Goal: Task Accomplishment & Management: Manage account settings

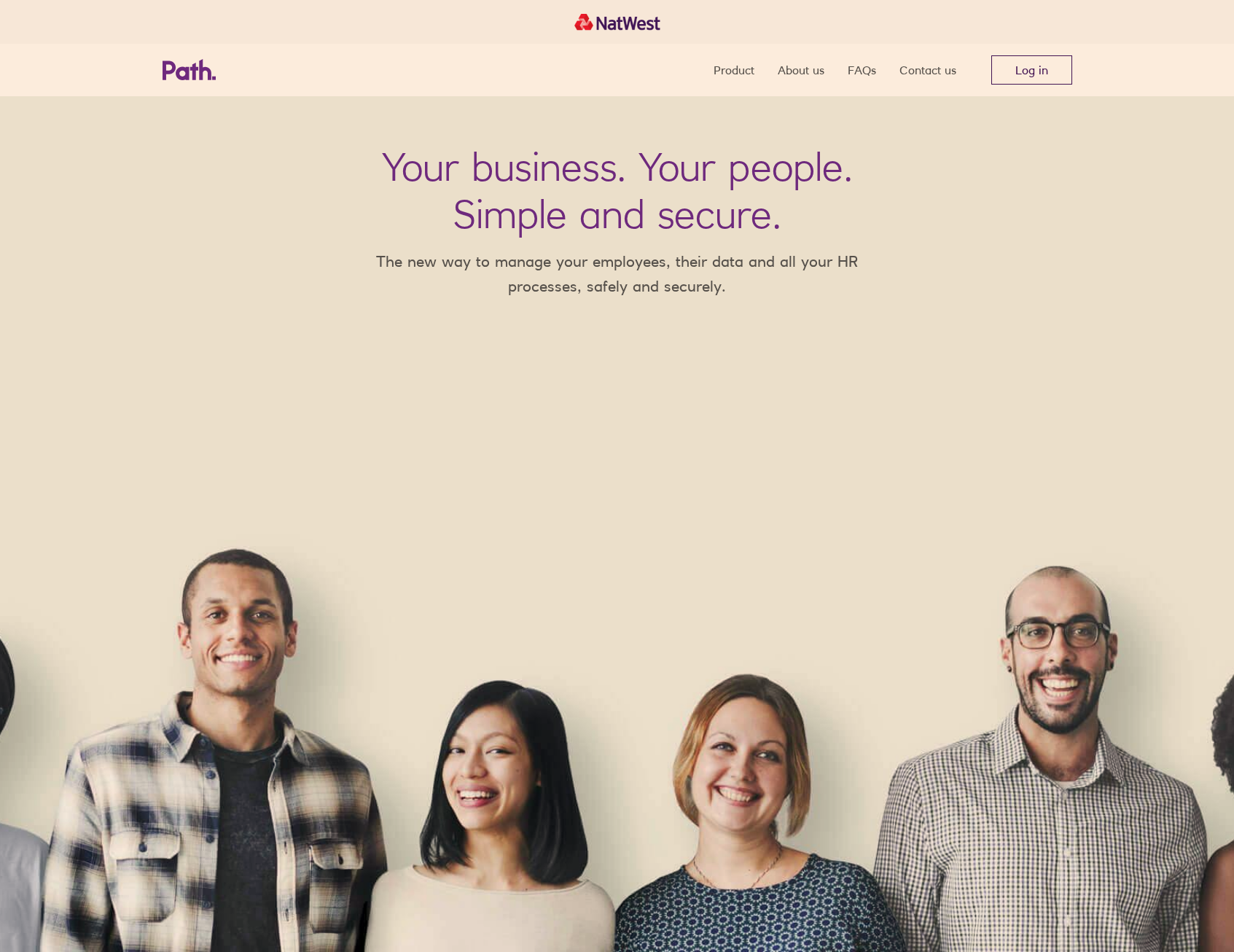
click at [1024, 63] on link "Log in" at bounding box center [1031, 70] width 81 height 29
click at [1032, 75] on link "Log in" at bounding box center [1031, 70] width 81 height 29
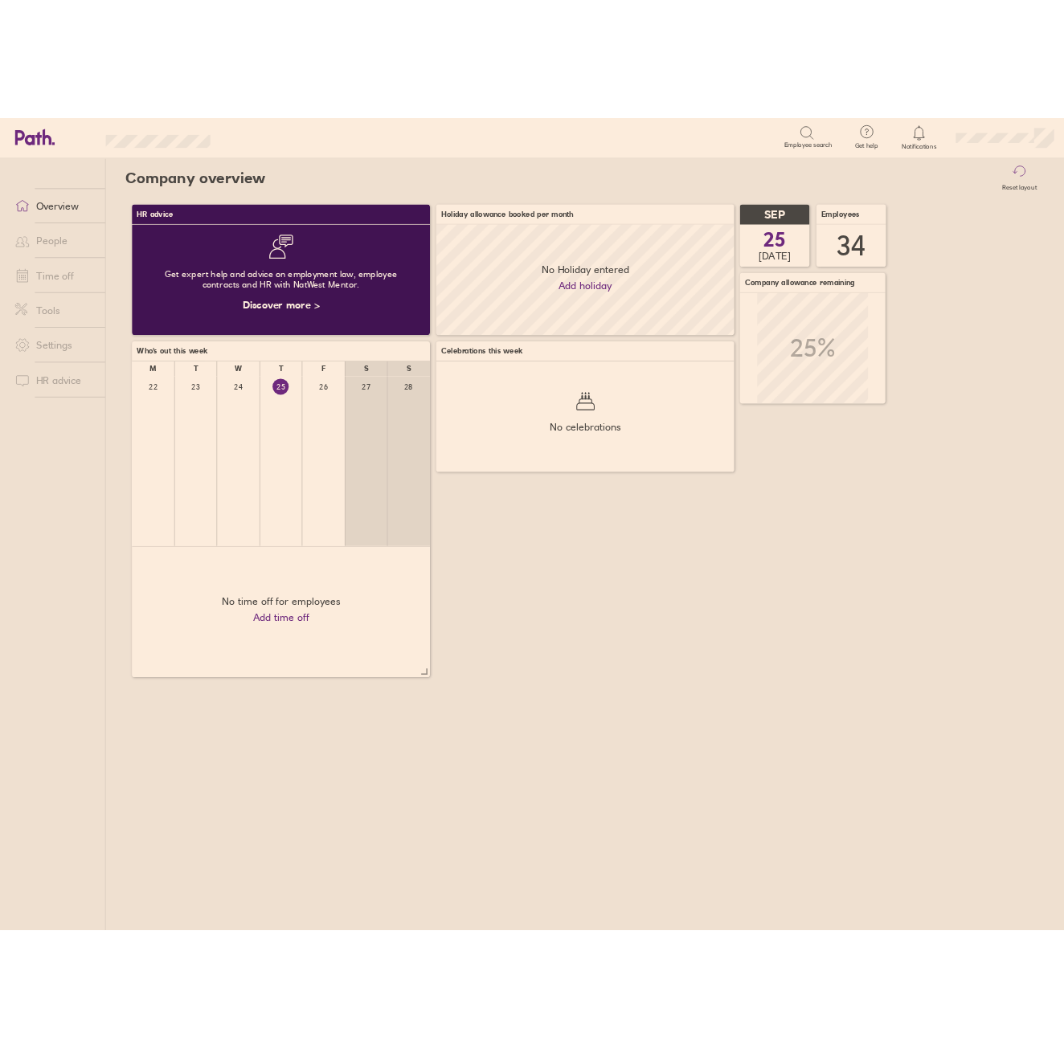
scroll to position [143, 385]
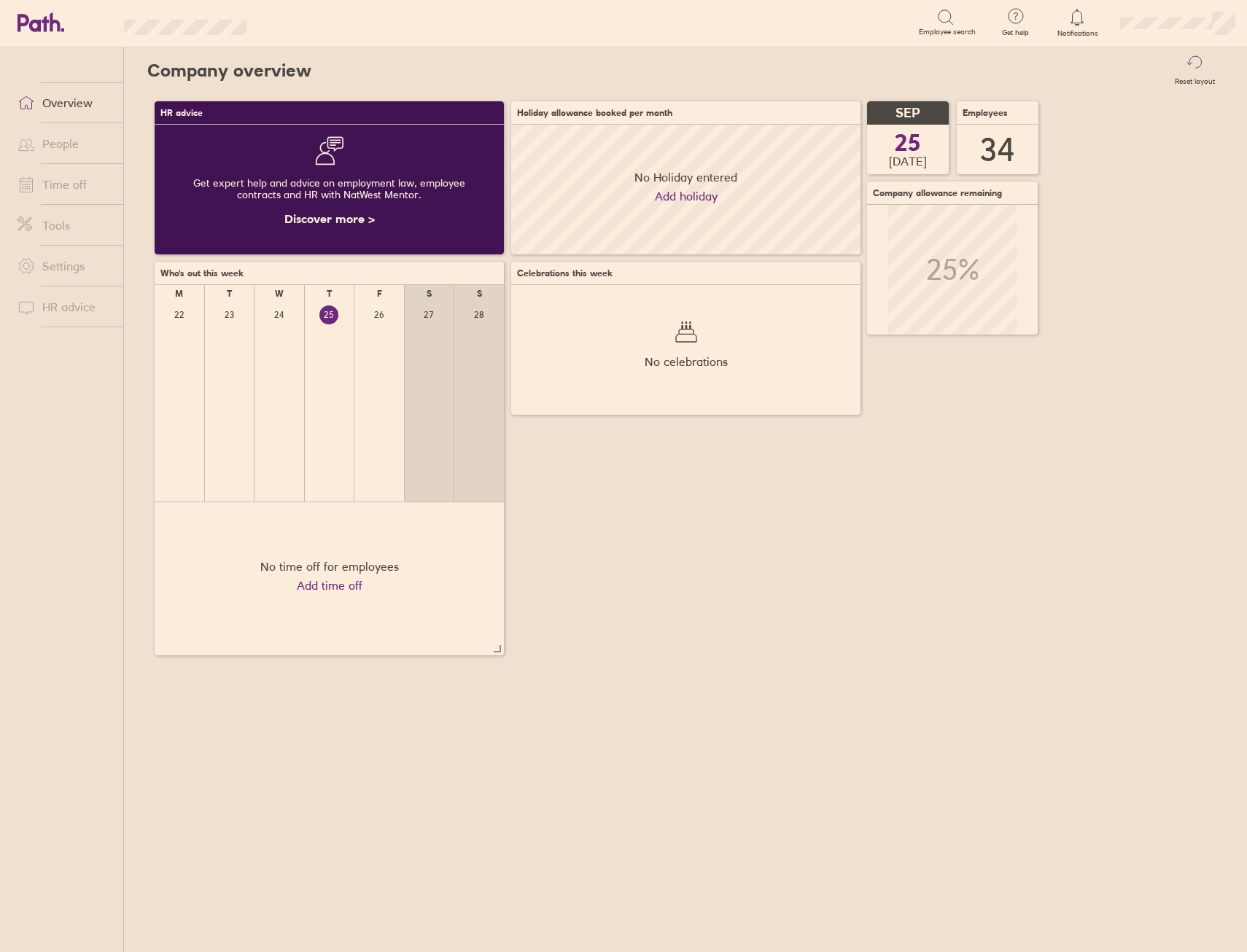
click at [62, 150] on link "People" at bounding box center [64, 143] width 117 height 29
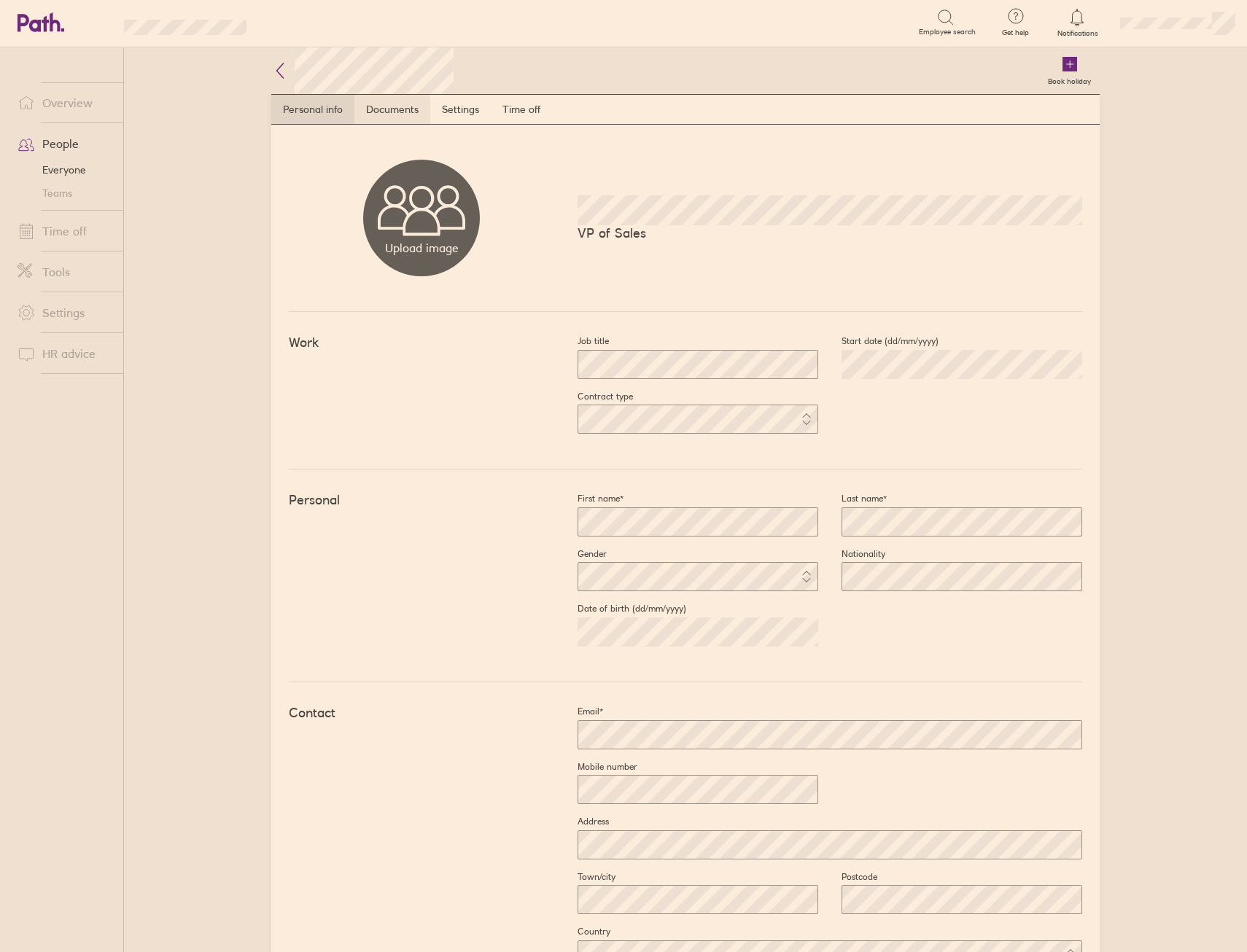
click at [406, 102] on link "Documents" at bounding box center [392, 109] width 76 height 29
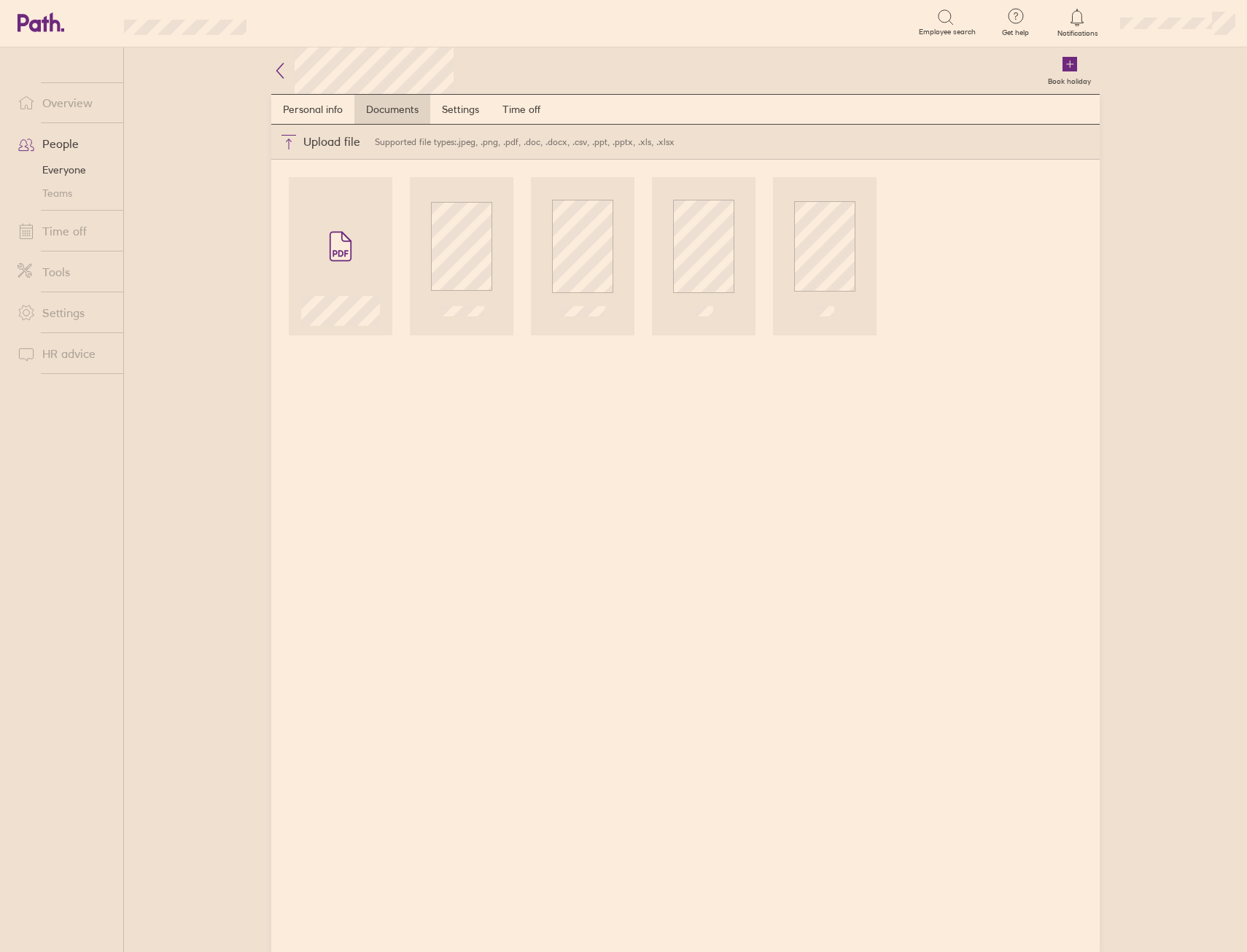
drag, startPoint x: 270, startPoint y: 79, endPoint x: 272, endPoint y: 71, distance: 8.2
click at [270, 79] on div "Book holiday Personal info Documents Settings Time off Upload file Choose files…" at bounding box center [685, 499] width 875 height 905
click at [272, 71] on icon at bounding box center [280, 70] width 17 height 17
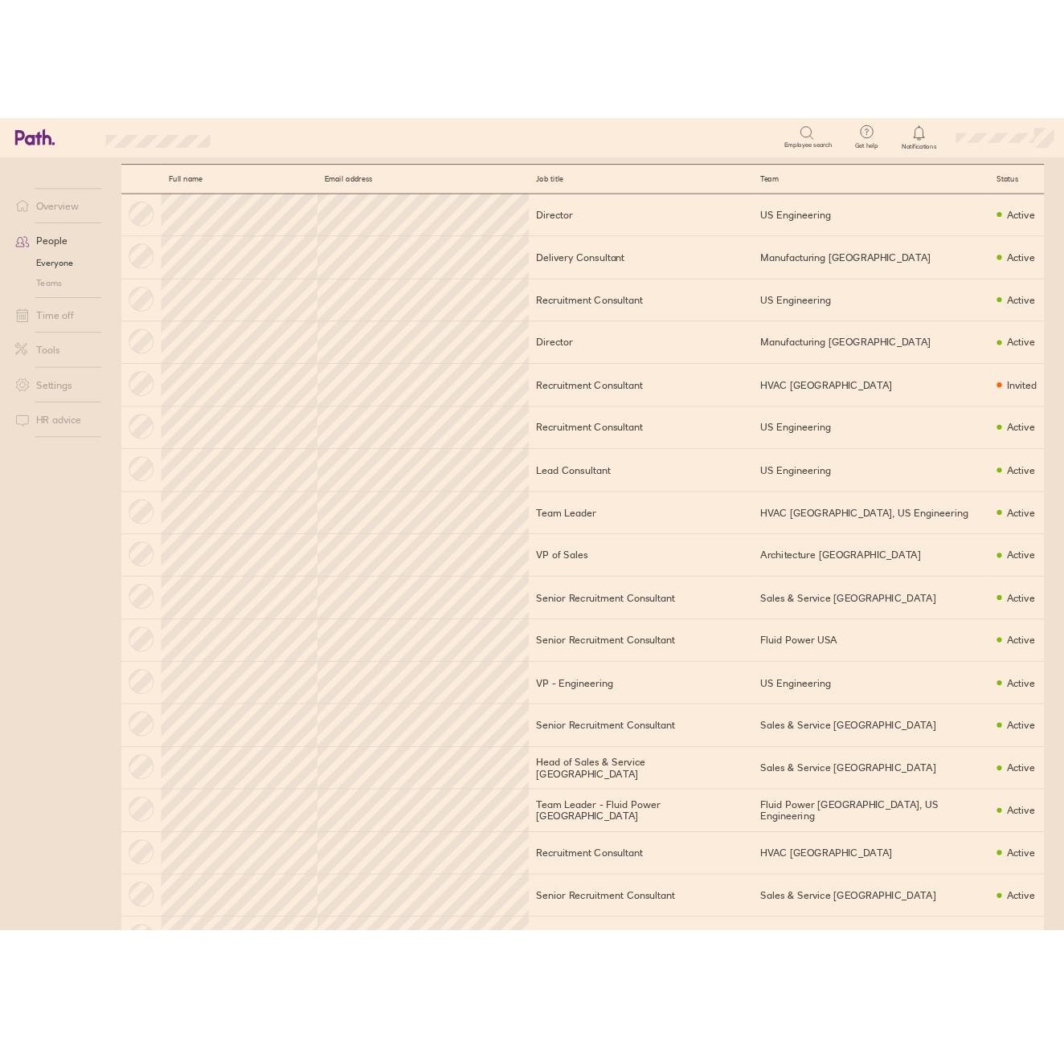
scroll to position [80, 0]
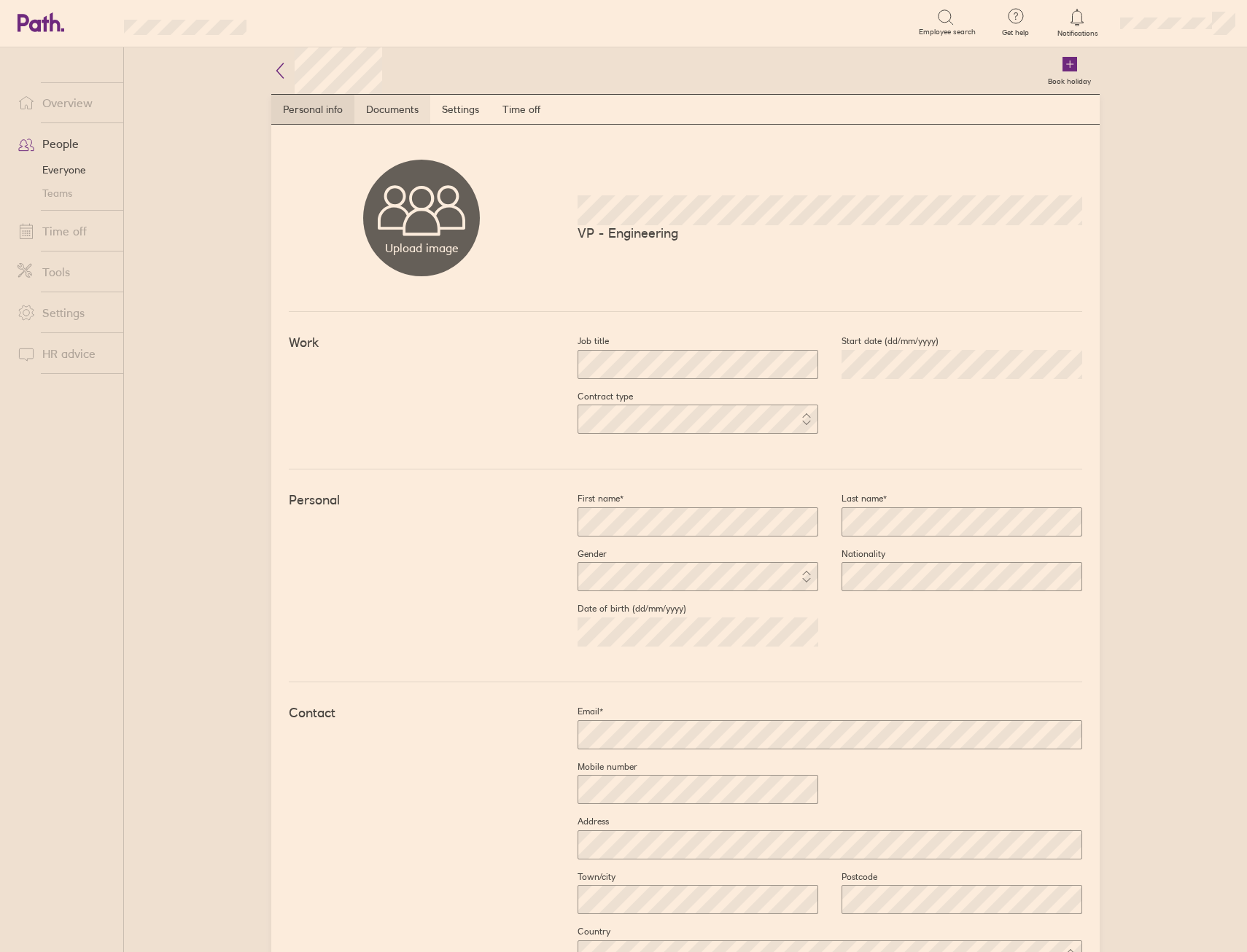
click at [391, 116] on link "Documents" at bounding box center [392, 109] width 76 height 29
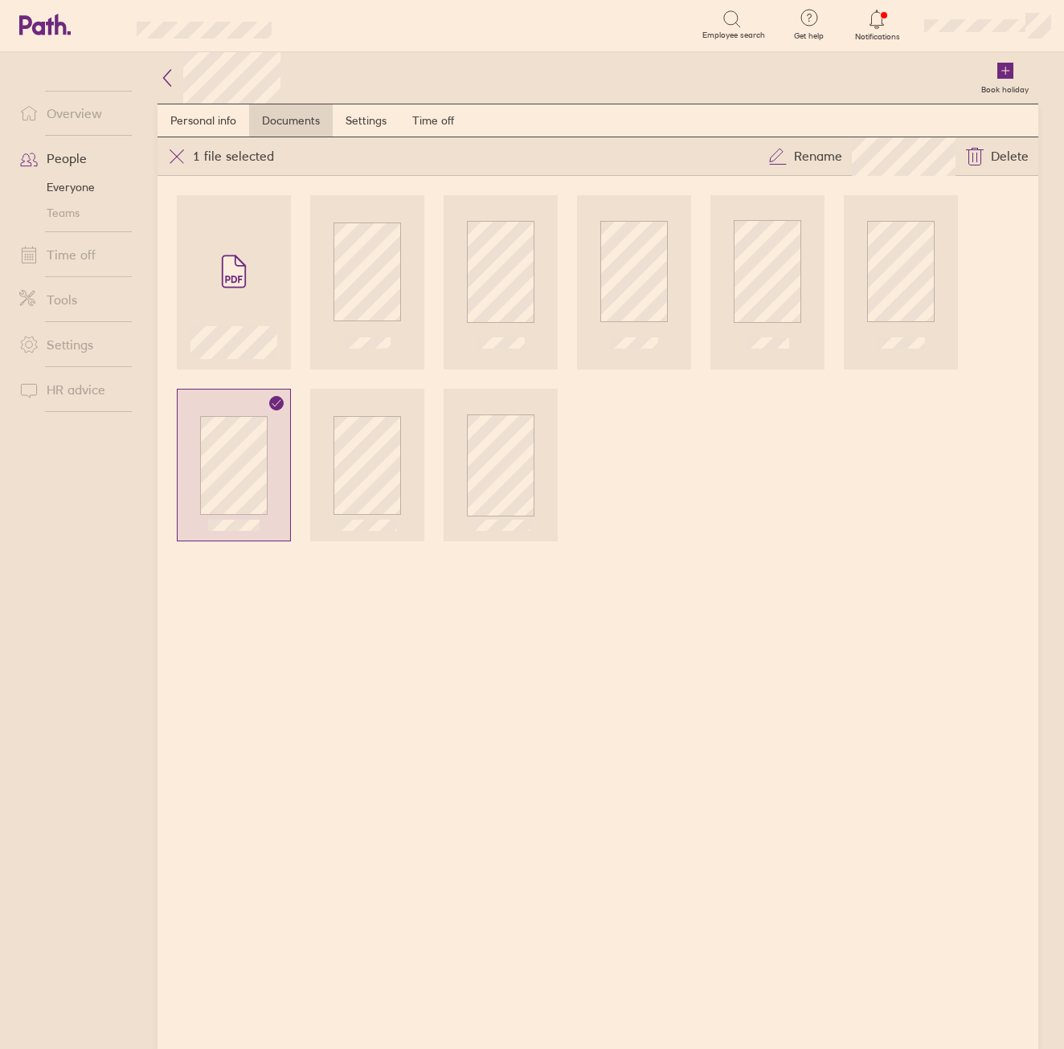
click at [165, 76] on icon at bounding box center [167, 78] width 7 height 16
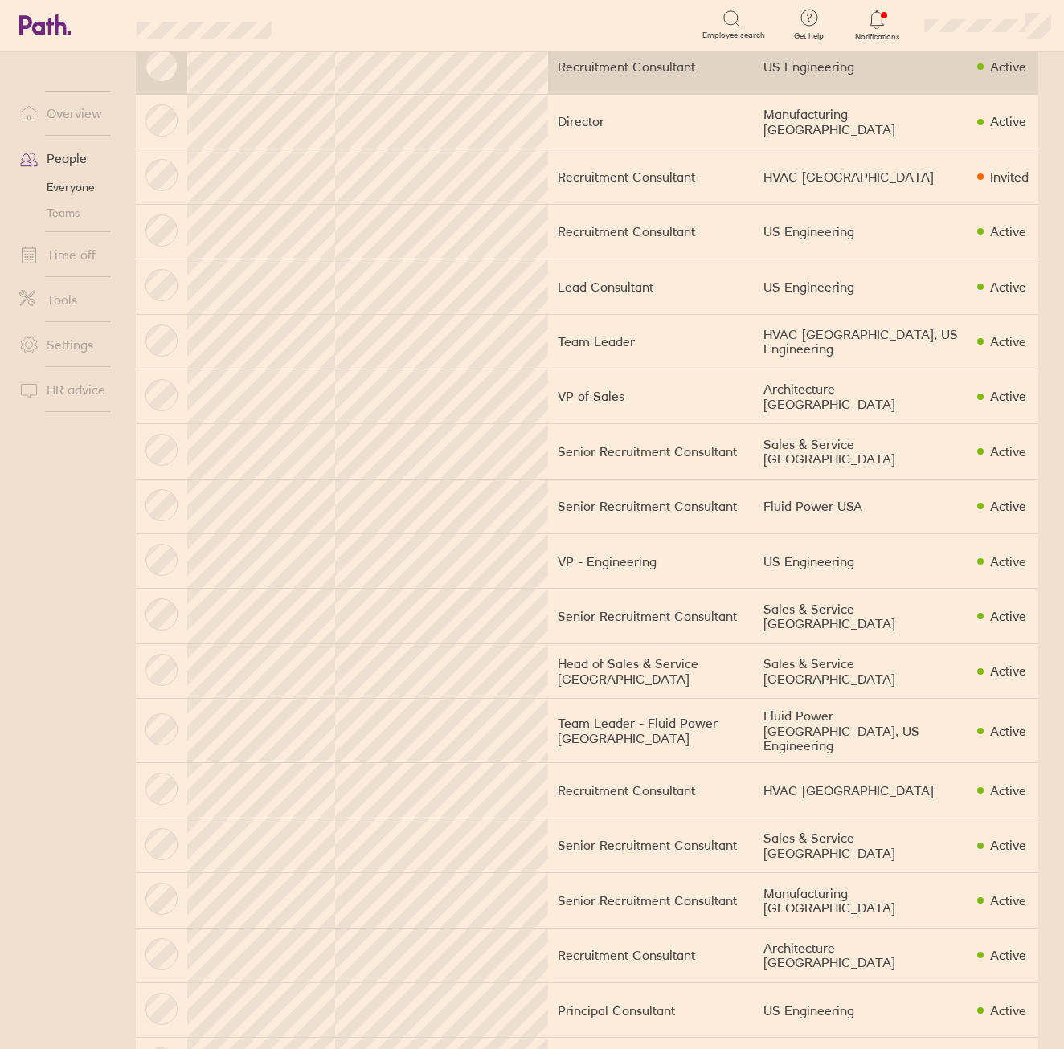
scroll to position [402, 0]
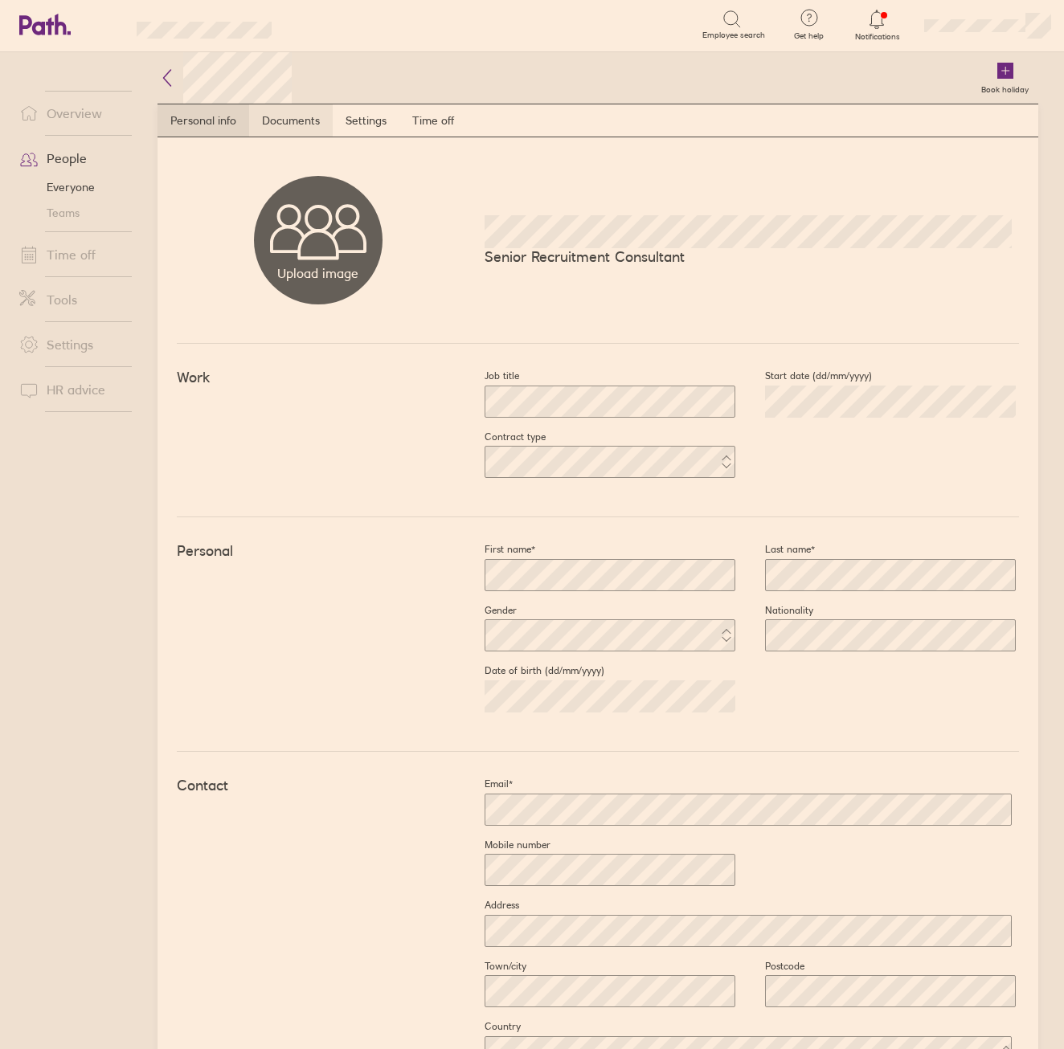
click at [284, 109] on link "Documents" at bounding box center [291, 120] width 84 height 32
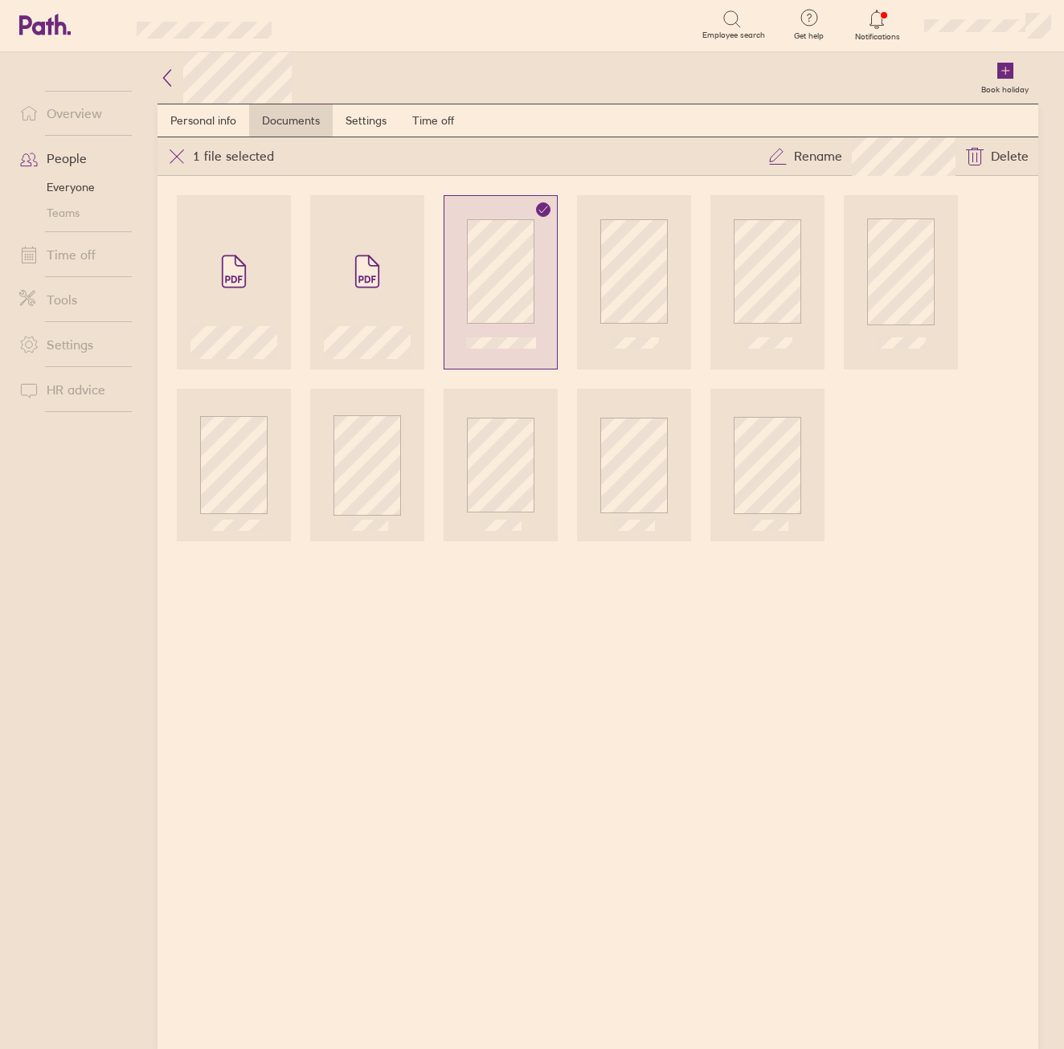
click at [174, 77] on icon at bounding box center [166, 77] width 19 height 19
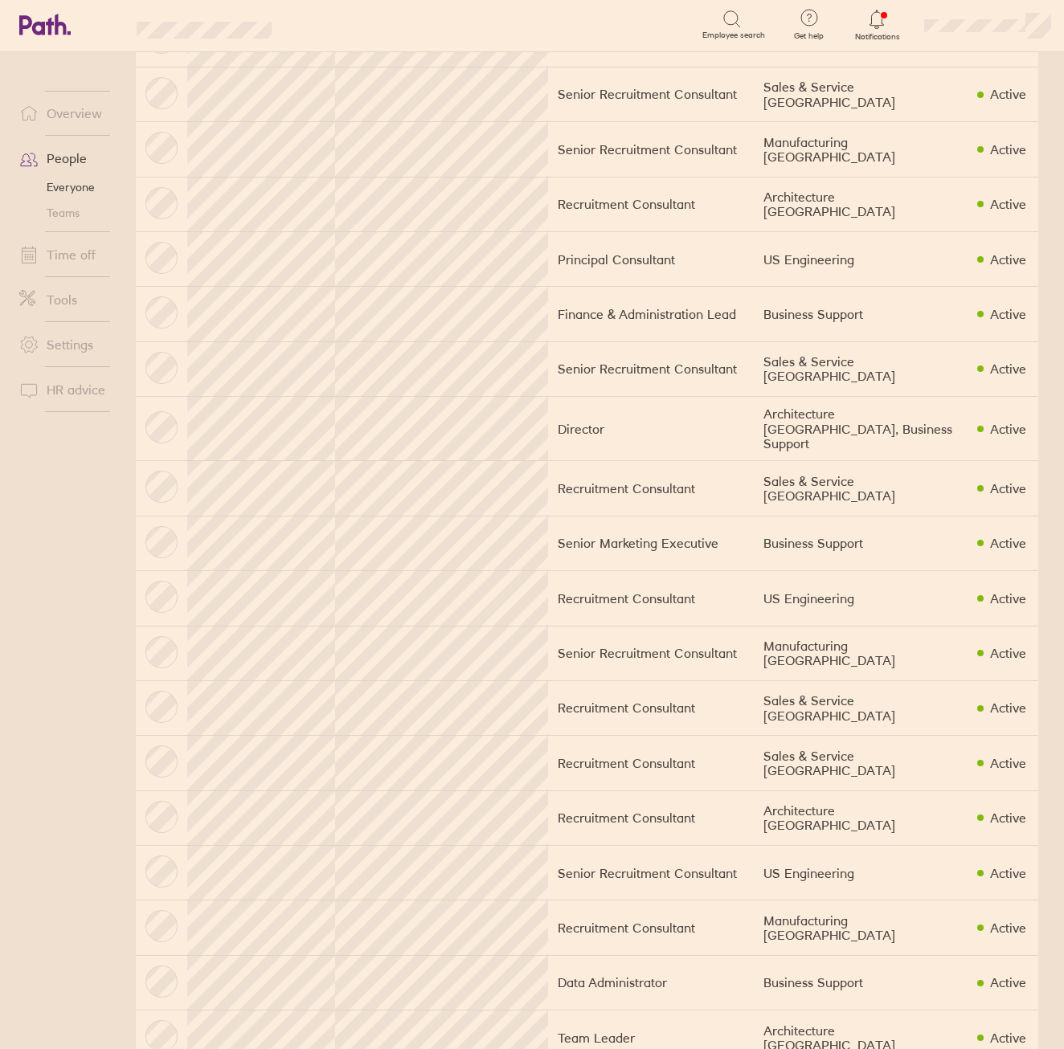
scroll to position [964, 0]
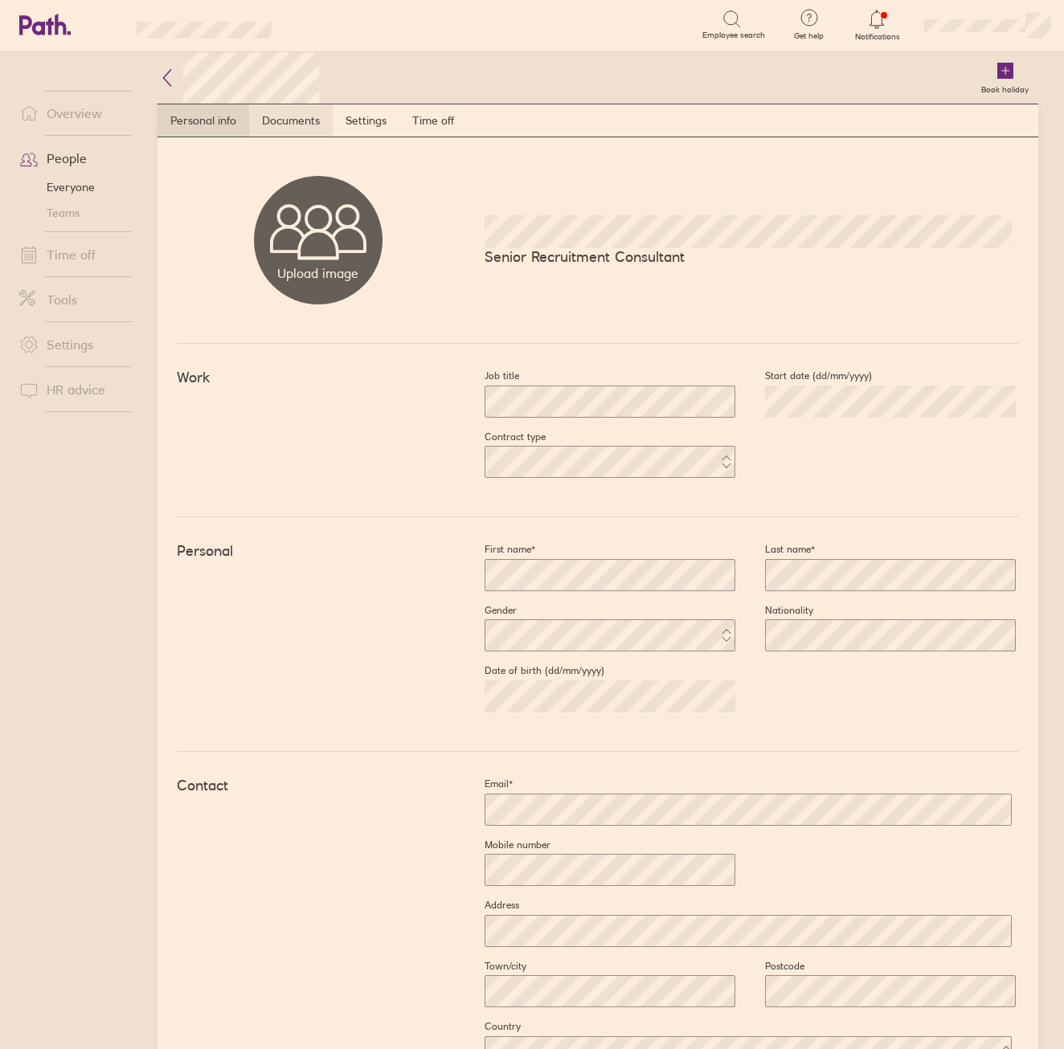
click at [292, 112] on link "Documents" at bounding box center [291, 120] width 84 height 32
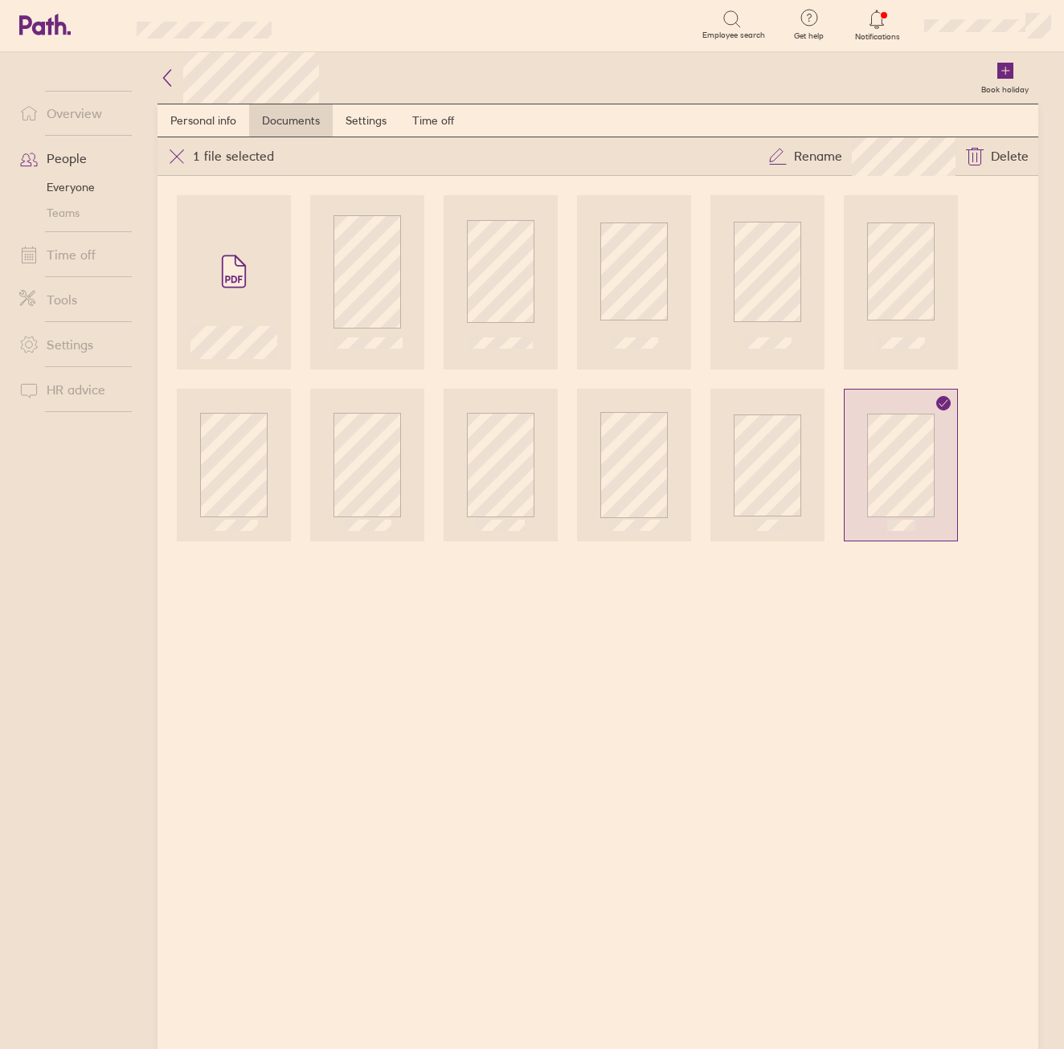
click at [167, 87] on icon at bounding box center [166, 77] width 19 height 19
